Goal: Information Seeking & Learning: Learn about a topic

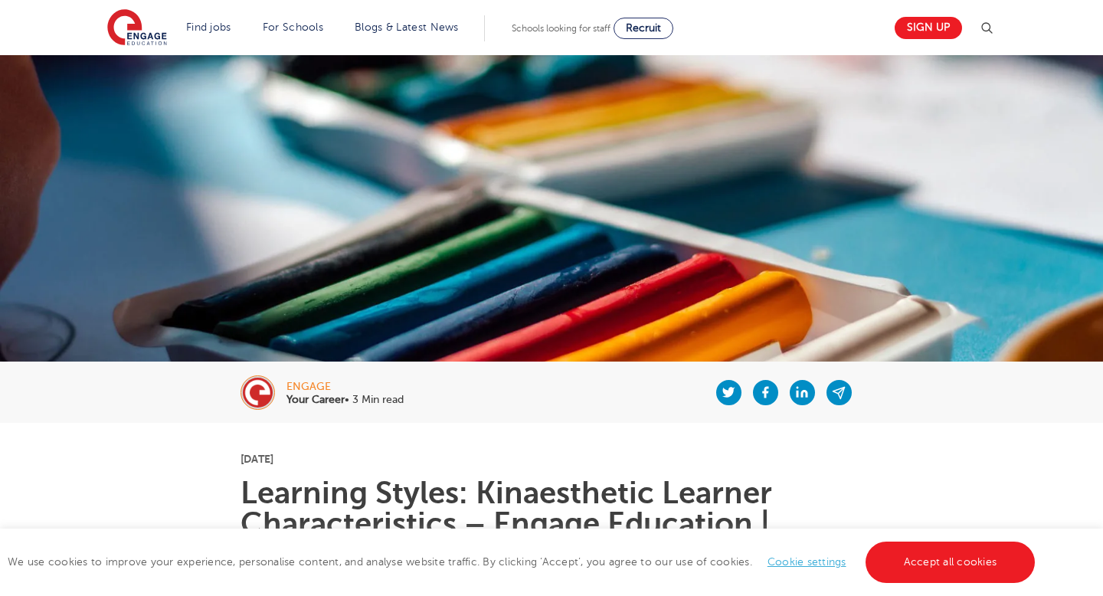
scroll to position [270, 0]
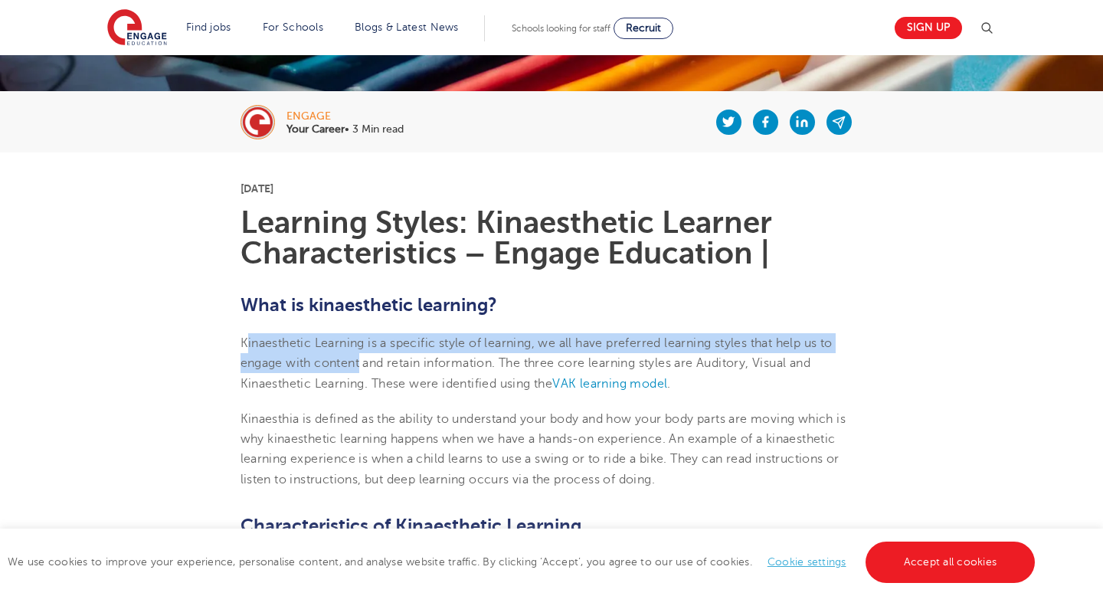
drag, startPoint x: 244, startPoint y: 346, endPoint x: 360, endPoint y: 363, distance: 116.9
click at [360, 363] on span "Kinaesthetic Learning is a specific style of learning, we all have preferred le…" at bounding box center [536, 363] width 592 height 54
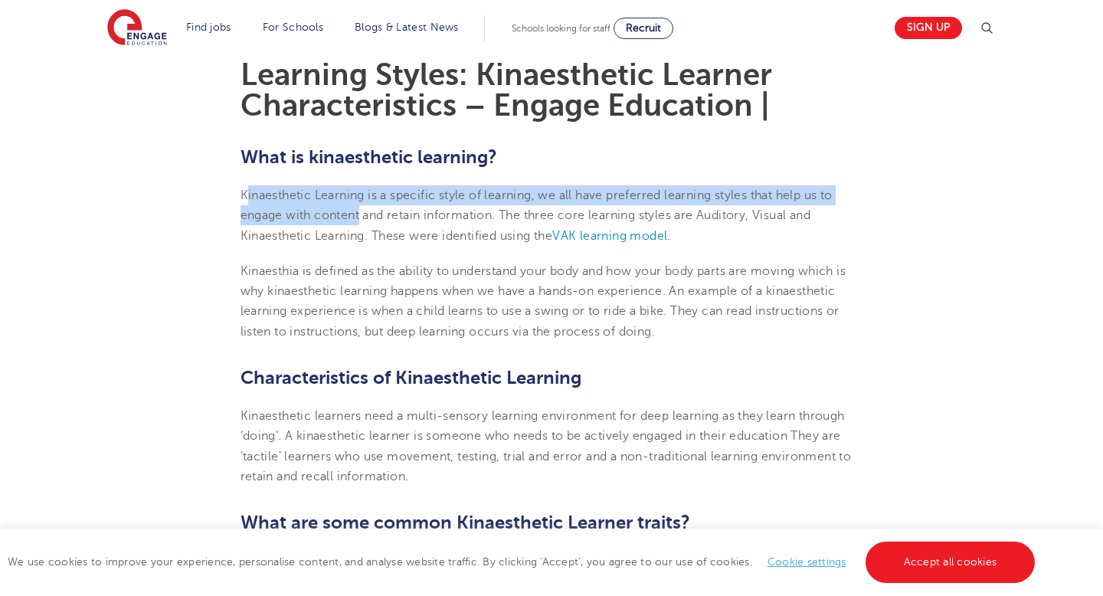
scroll to position [419, 0]
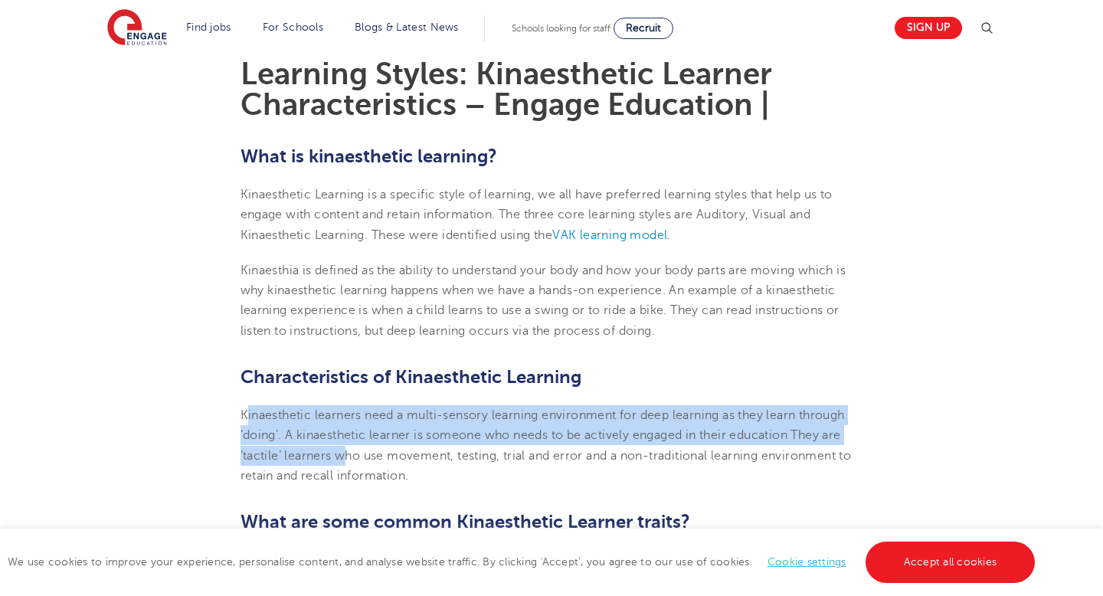
drag, startPoint x: 247, startPoint y: 405, endPoint x: 342, endPoint y: 456, distance: 108.6
click at [343, 457] on p "Kinaesthetic learners need a multi-sensory learning environment for deep learni…" at bounding box center [551, 445] width 623 height 80
click at [342, 456] on span "Kinaesthetic learners need a multi-sensory learning environment for deep learni…" at bounding box center [545, 445] width 611 height 74
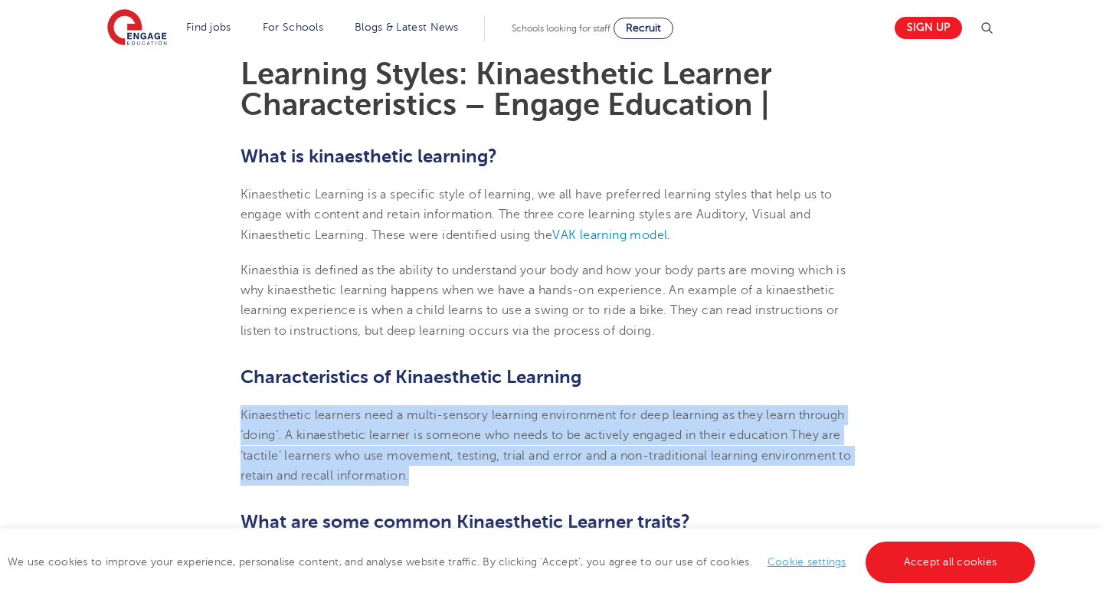
drag, startPoint x: 239, startPoint y: 410, endPoint x: 412, endPoint y: 480, distance: 186.6
copy span "Kinaesthetic learners need a multi-sensory learning environment for deep learni…"
